Goal: Navigation & Orientation: Find specific page/section

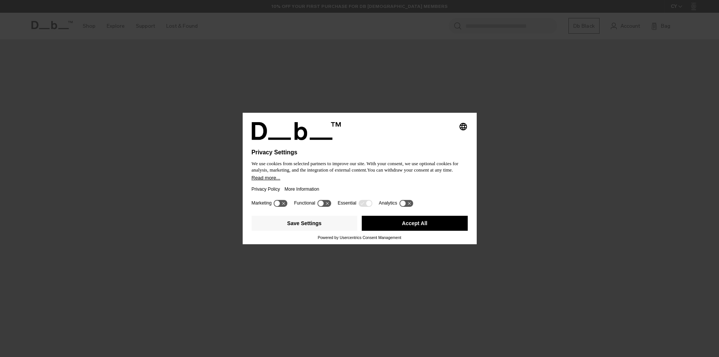
click at [433, 225] on button "Accept All" at bounding box center [415, 223] width 106 height 15
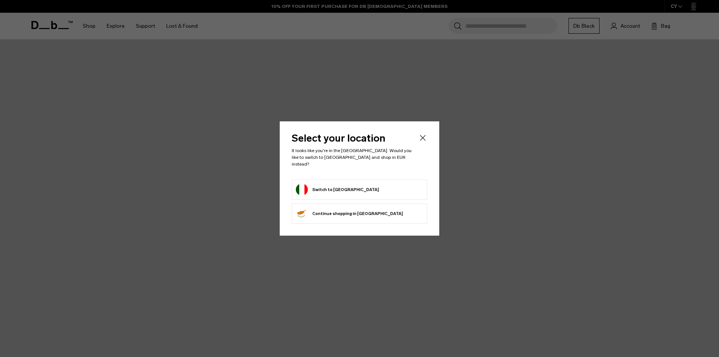
click at [327, 188] on button "Switch to Italy" at bounding box center [337, 190] width 83 height 12
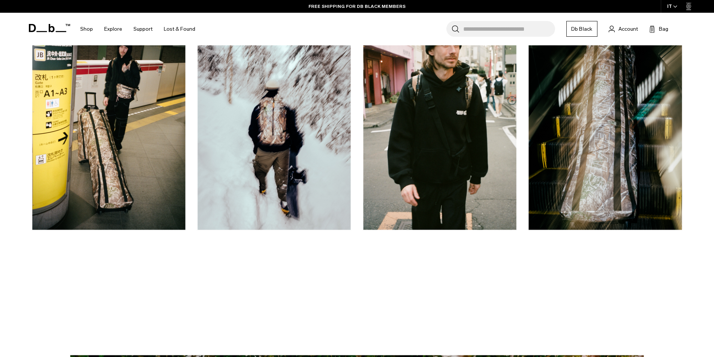
scroll to position [3820, 0]
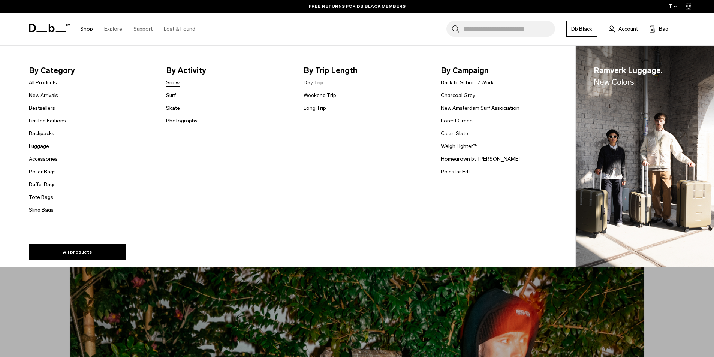
click at [178, 83] on link "Snow" at bounding box center [172, 83] width 13 height 8
click at [175, 86] on link "Snow" at bounding box center [172, 83] width 13 height 8
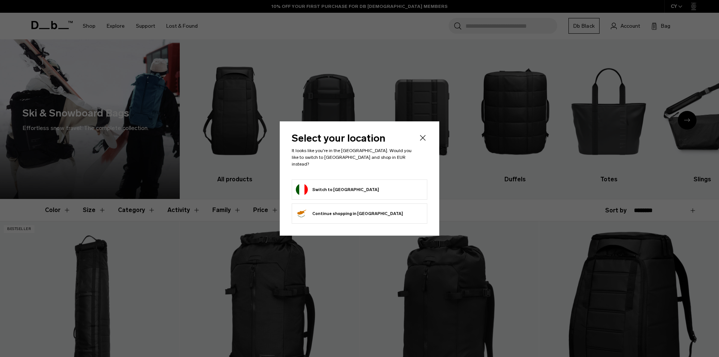
click at [323, 184] on button "Switch to Italy" at bounding box center [337, 190] width 83 height 12
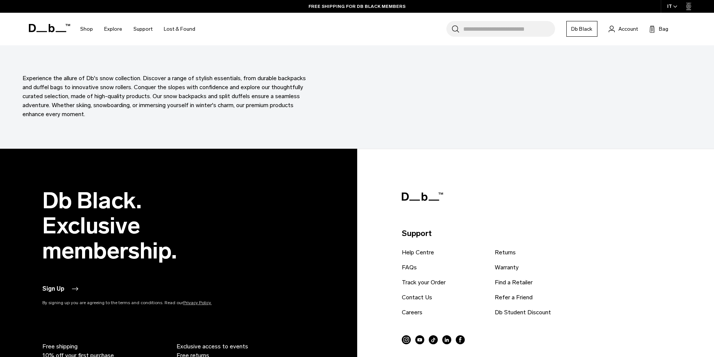
scroll to position [2622, 0]
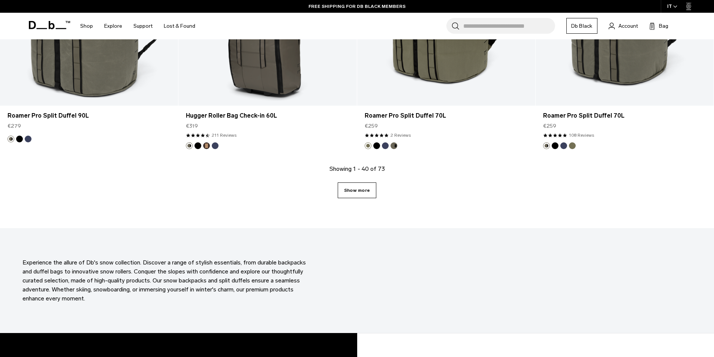
click at [348, 192] on link "Show more" at bounding box center [356, 190] width 39 height 16
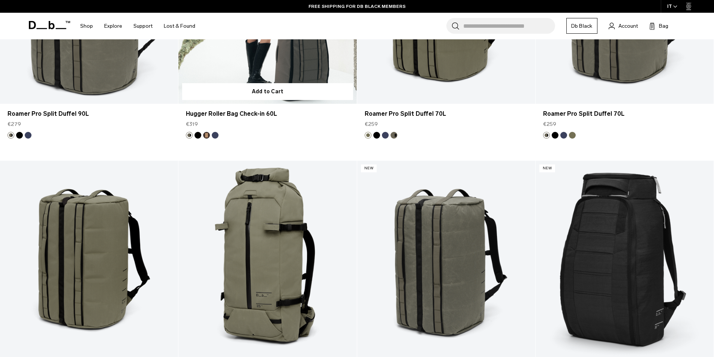
scroll to position [2639, 0]
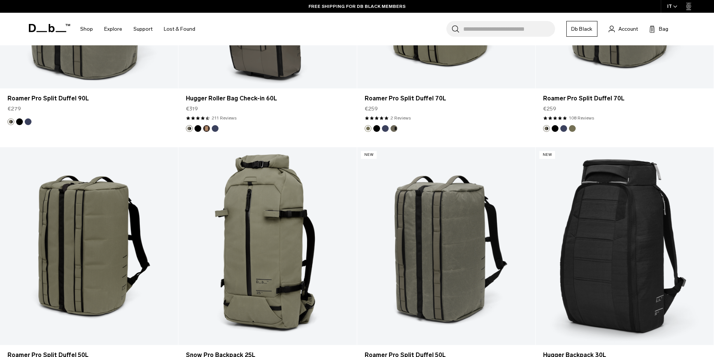
scroll to position [2622, 0]
